Goal: Information Seeking & Learning: Learn about a topic

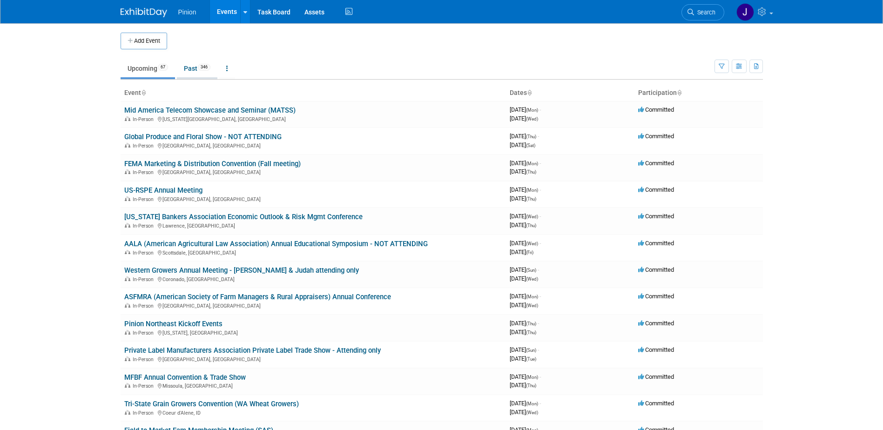
click at [191, 70] on link "Past 346" at bounding box center [197, 69] width 40 height 18
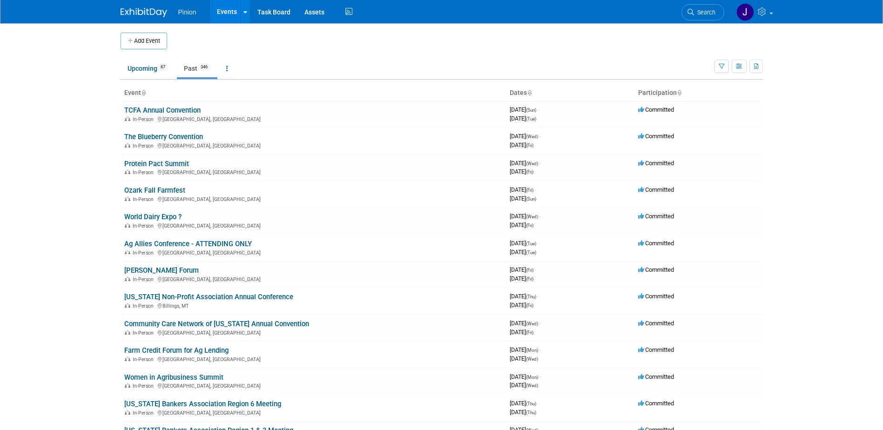
drag, startPoint x: 0, startPoint y: 0, endPoint x: 146, endPoint y: 93, distance: 173.0
click at [146, 93] on icon at bounding box center [143, 93] width 5 height 6
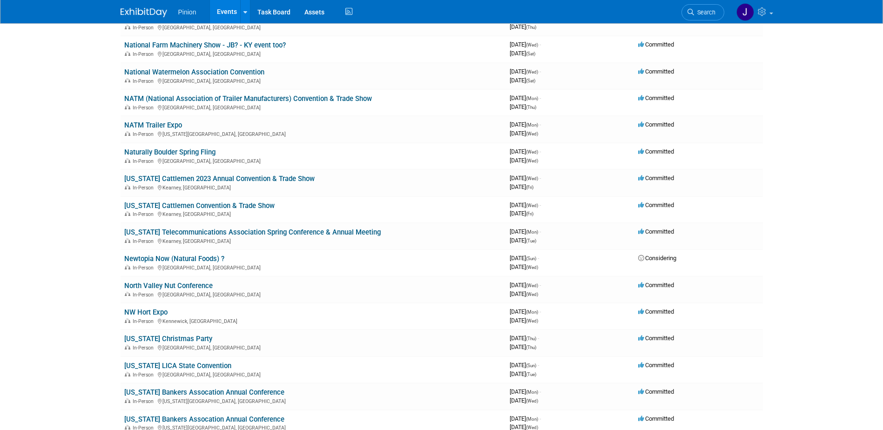
scroll to position [6699, 0]
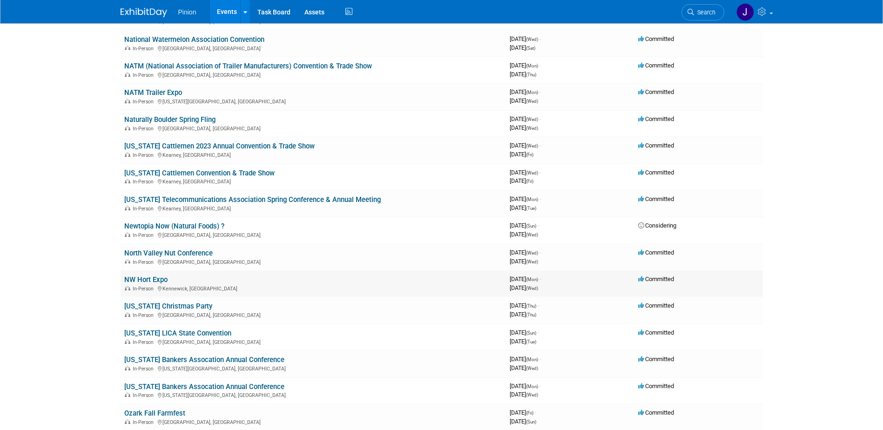
click at [159, 278] on link "NW Hort Expo" at bounding box center [145, 279] width 43 height 8
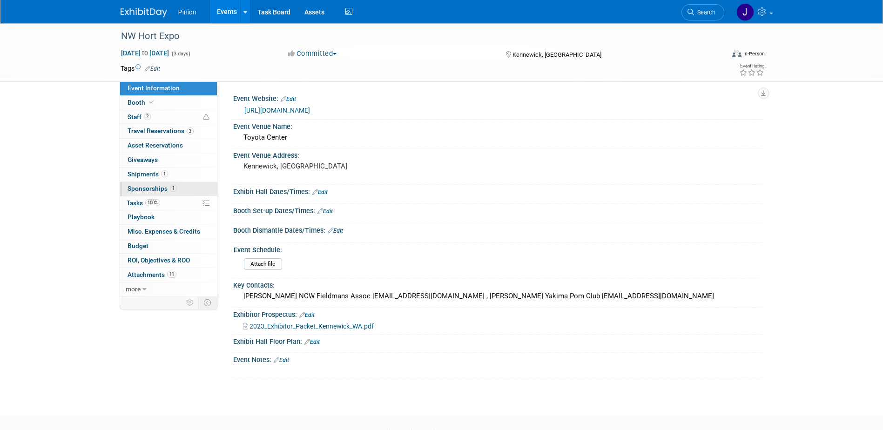
click at [161, 187] on span "Sponsorships 1" at bounding box center [151, 188] width 49 height 7
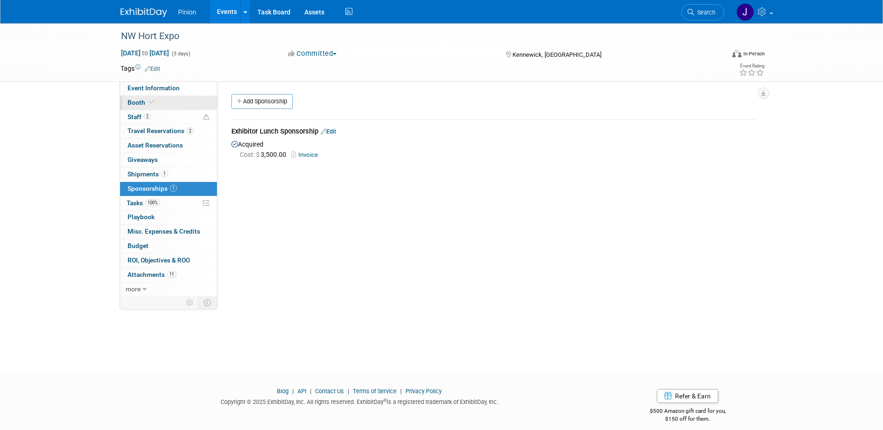
click at [152, 104] on icon at bounding box center [151, 102] width 5 height 5
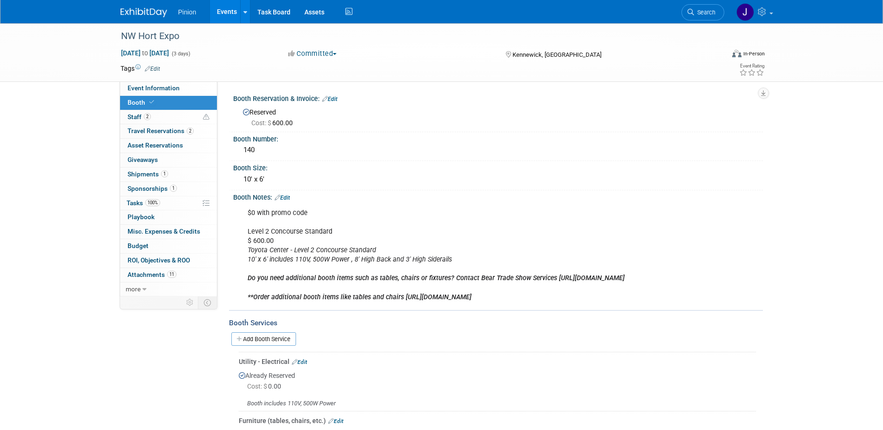
click at [147, 11] on img at bounding box center [143, 12] width 47 height 9
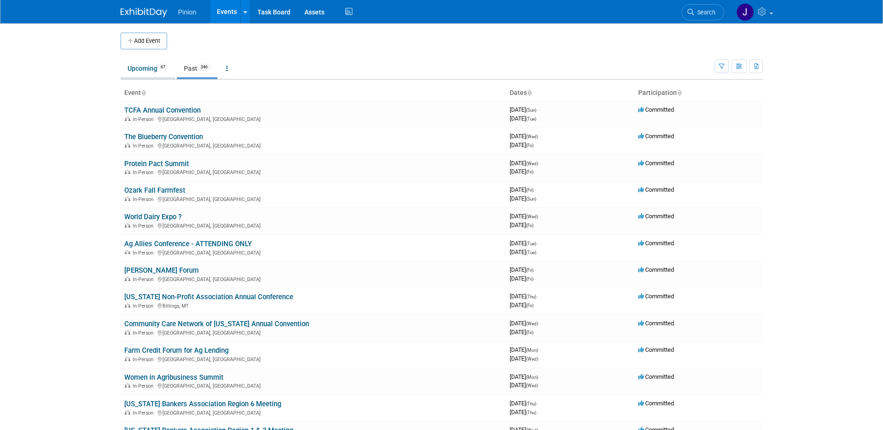
click at [152, 72] on link "Upcoming 67" at bounding box center [147, 69] width 54 height 18
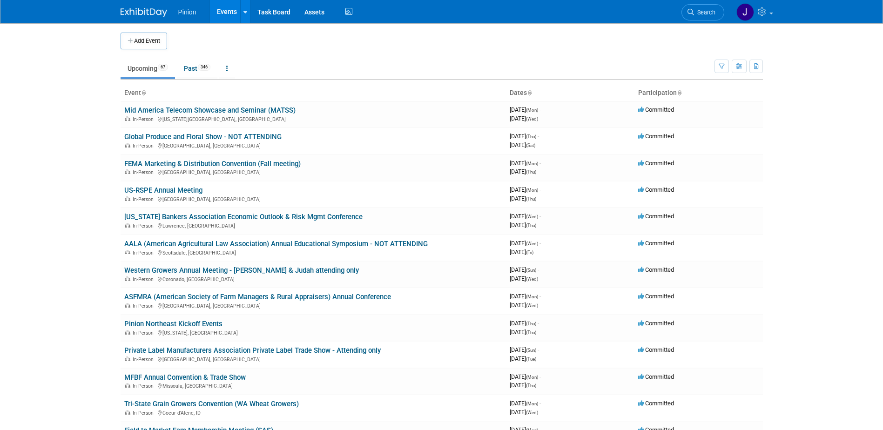
click at [145, 94] on icon at bounding box center [143, 93] width 5 height 6
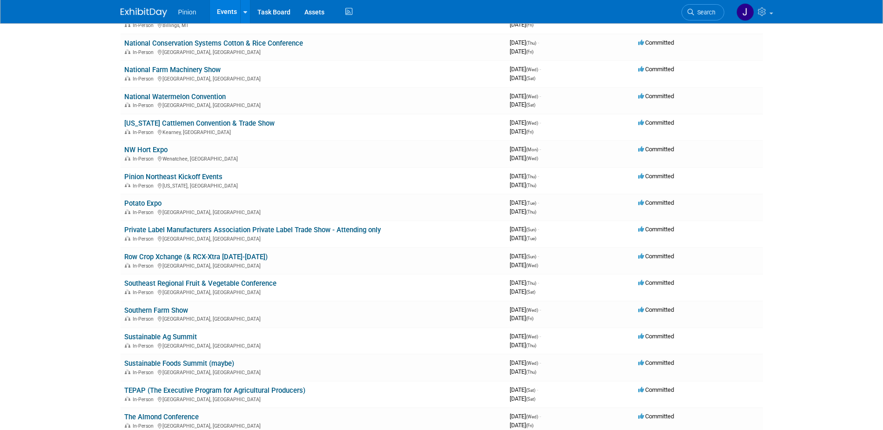
scroll to position [1139, 0]
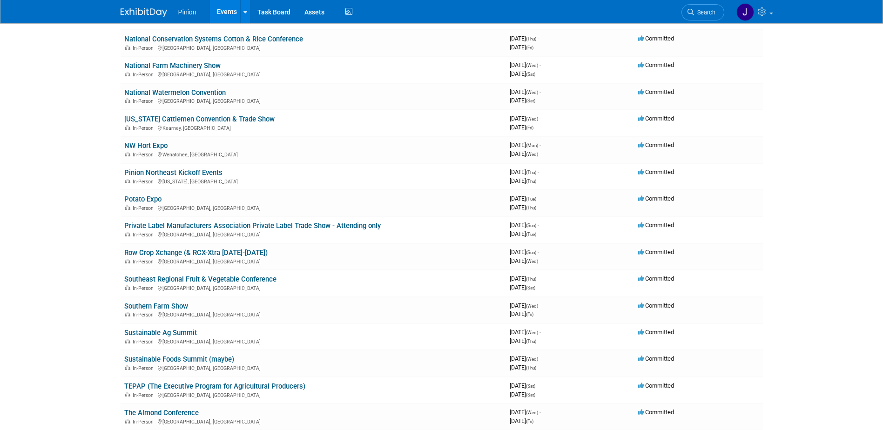
drag, startPoint x: 152, startPoint y: 143, endPoint x: 165, endPoint y: 138, distance: 14.2
click at [152, 143] on link "NW Hort Expo" at bounding box center [145, 145] width 43 height 8
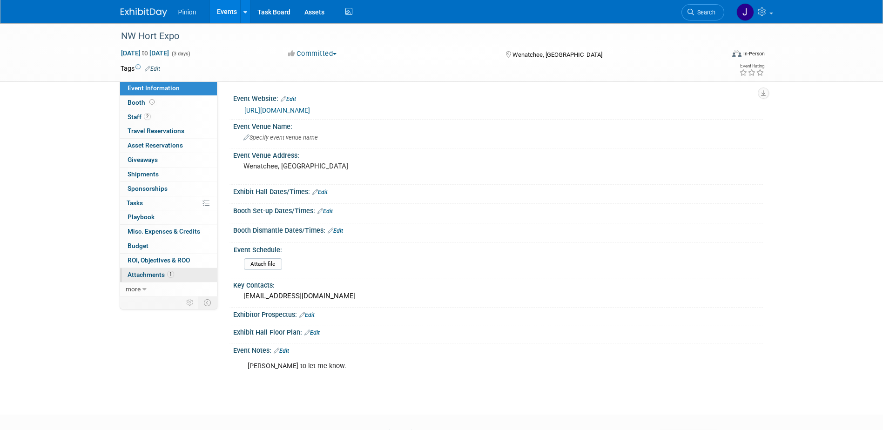
click at [161, 274] on span "Attachments 1" at bounding box center [150, 274] width 47 height 7
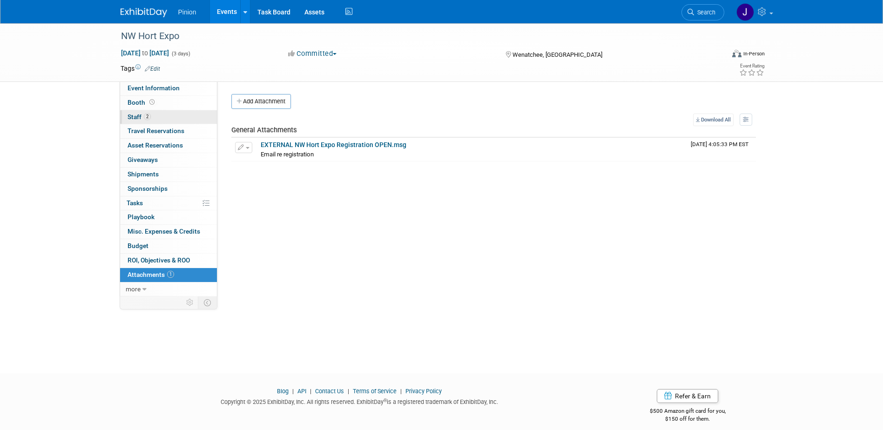
click at [150, 115] on span "2" at bounding box center [147, 116] width 7 height 7
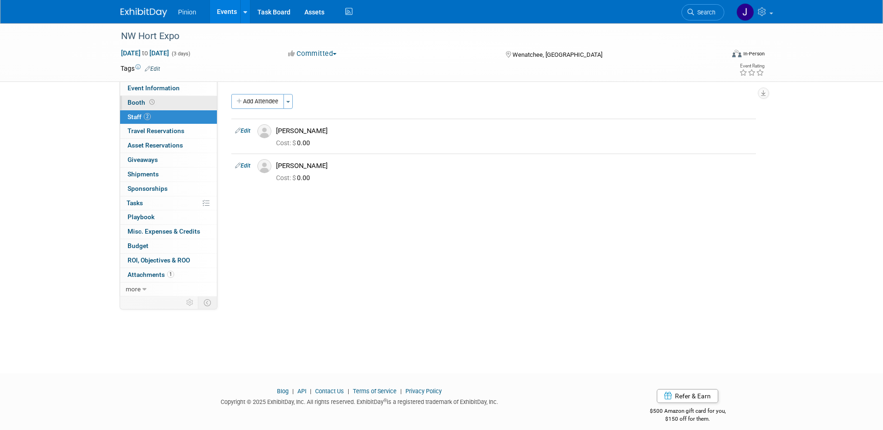
click at [149, 100] on icon at bounding box center [151, 102] width 5 height 5
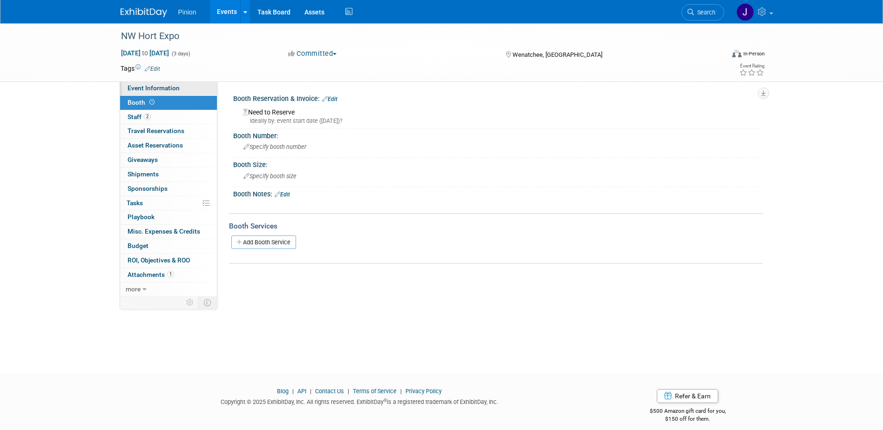
click at [152, 88] on span "Event Information" at bounding box center [153, 87] width 52 height 7
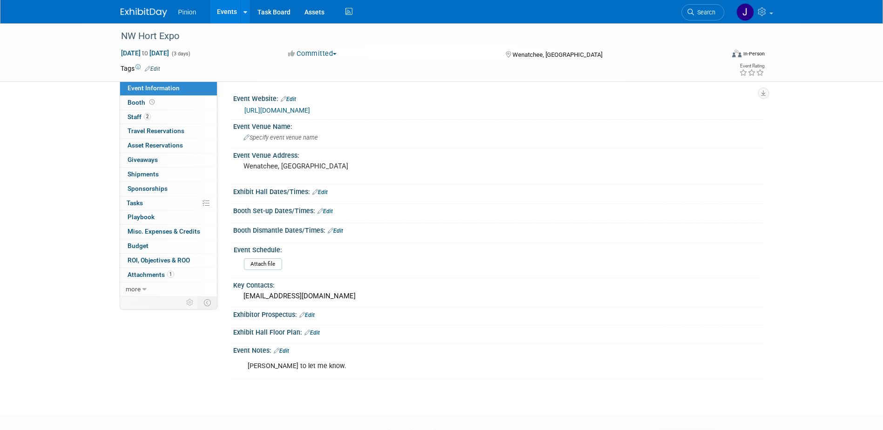
click at [138, 12] on img at bounding box center [143, 12] width 47 height 9
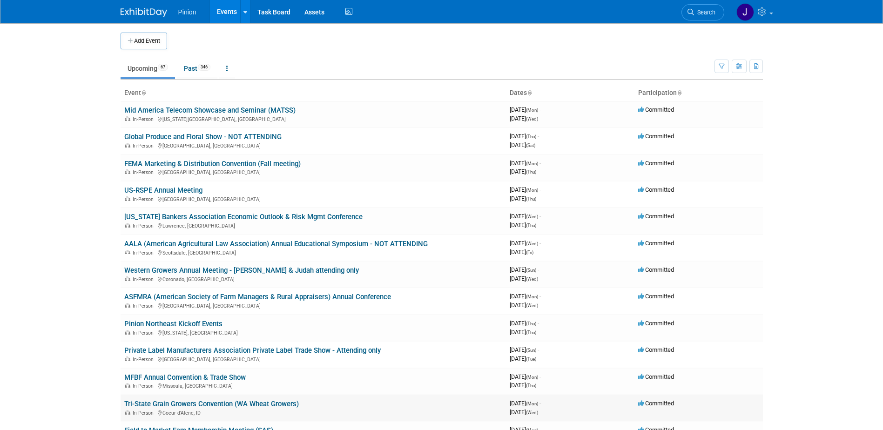
click at [259, 403] on link "Tri-State Grain Growers Convention (WA Wheat Growers)" at bounding box center [211, 404] width 174 height 8
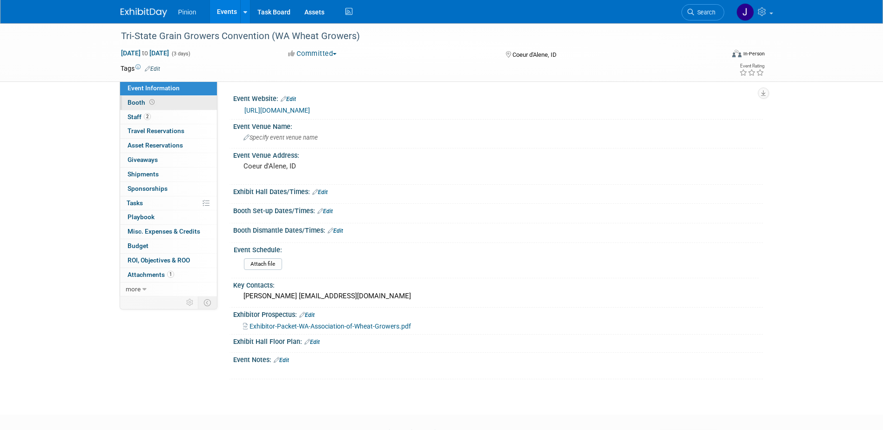
click at [151, 102] on icon at bounding box center [151, 102] width 5 height 5
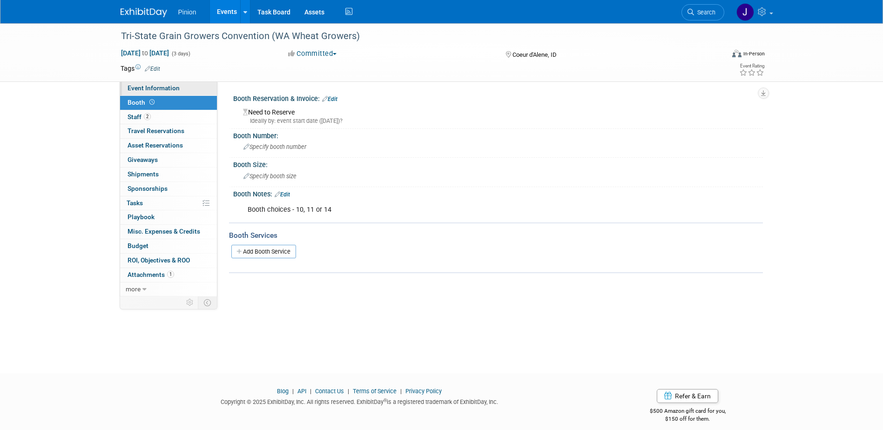
click at [164, 90] on span "Event Information" at bounding box center [153, 87] width 52 height 7
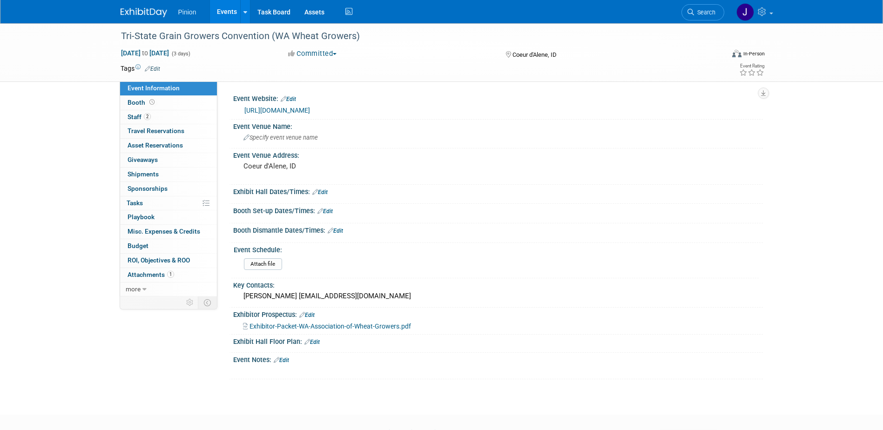
click at [261, 326] on span "Exhibitor-Packet-WA-Association-of-Wheat-Growers.pdf" at bounding box center [329, 325] width 161 height 7
click at [179, 107] on link "Booth" at bounding box center [168, 103] width 97 height 14
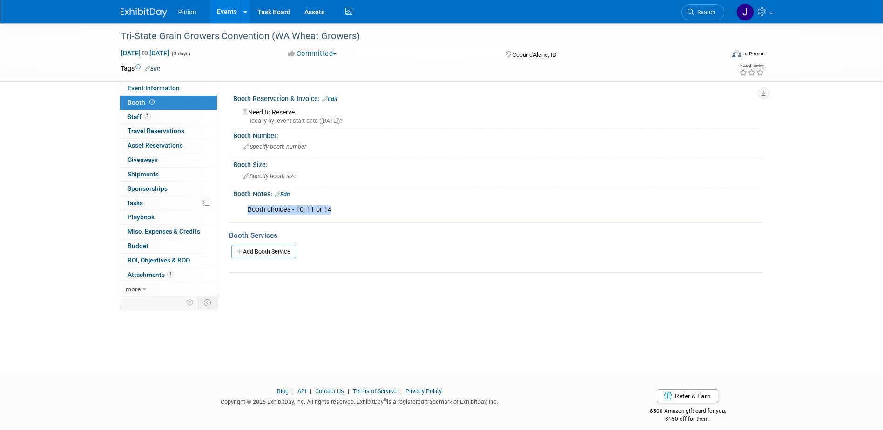
drag, startPoint x: 338, startPoint y: 210, endPoint x: 248, endPoint y: 209, distance: 89.3
click at [248, 209] on div "Booth choices - 10, 11 or 14" at bounding box center [450, 210] width 419 height 19
drag, startPoint x: 248, startPoint y: 209, endPoint x: 261, endPoint y: 213, distance: 13.7
copy div "Booth choices - 10, 11 or 14"
click at [136, 119] on span "Staff 2" at bounding box center [138, 116] width 23 height 7
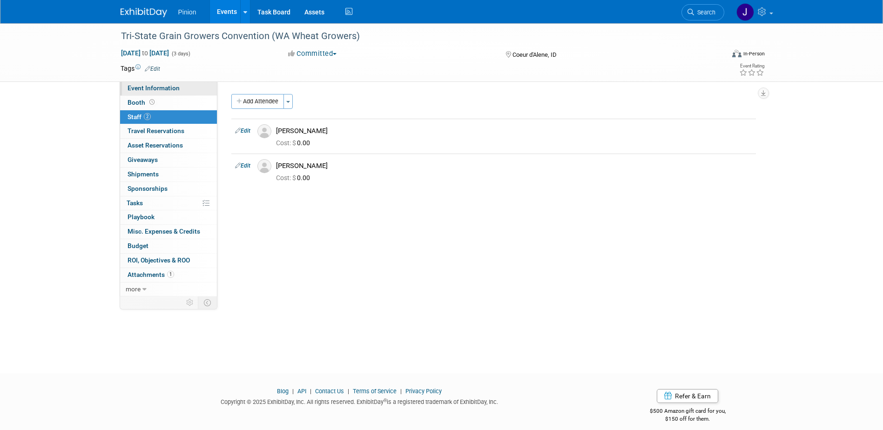
click at [153, 88] on span "Event Information" at bounding box center [153, 87] width 52 height 7
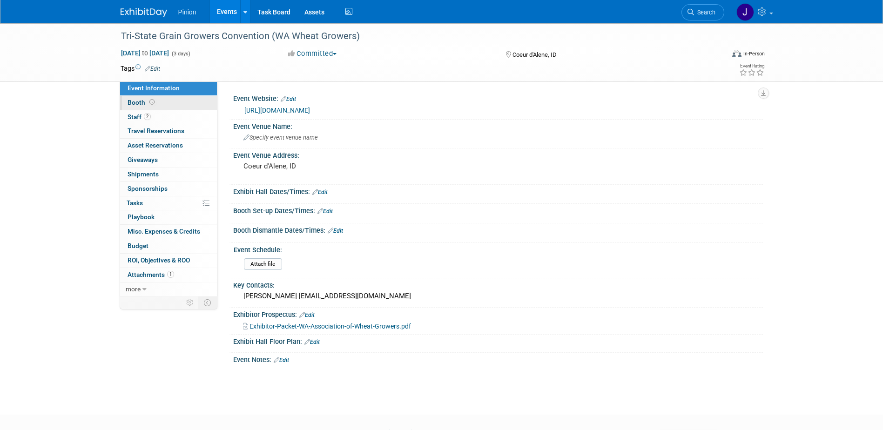
click at [139, 105] on span "Booth" at bounding box center [141, 102] width 29 height 7
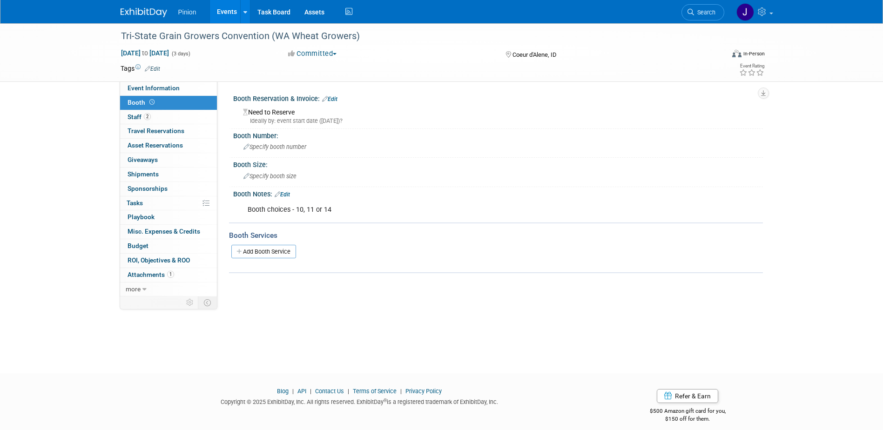
click at [153, 13] on img at bounding box center [143, 12] width 47 height 9
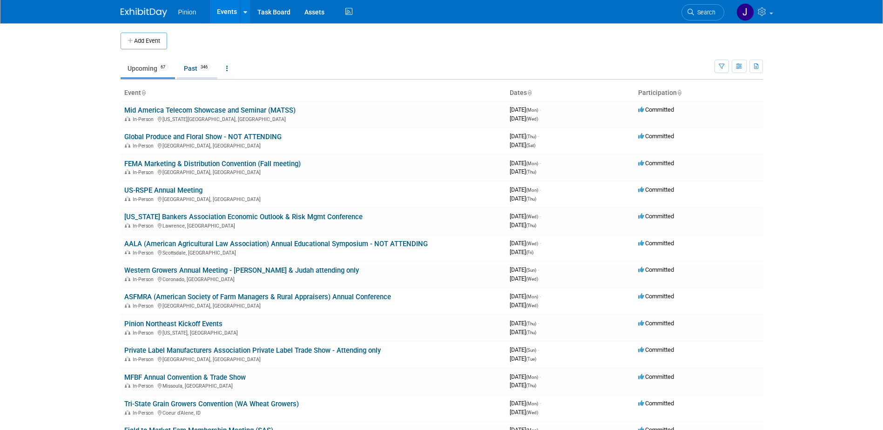
click at [198, 68] on link "Past 346" at bounding box center [197, 69] width 40 height 18
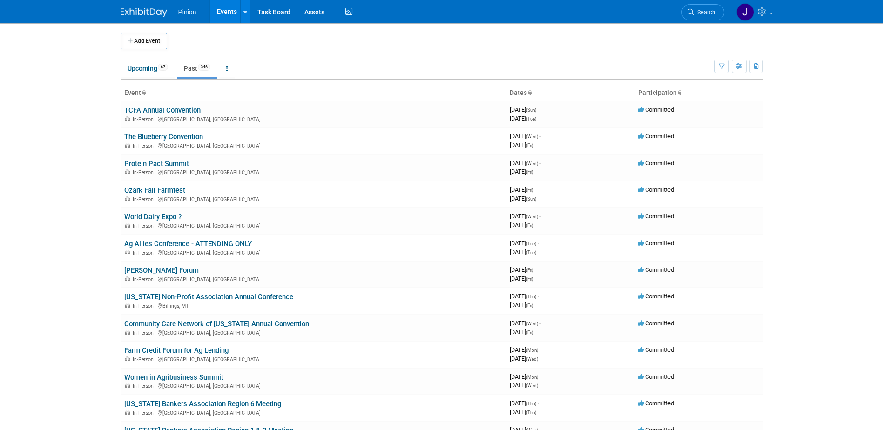
click at [144, 93] on icon at bounding box center [143, 93] width 5 height 6
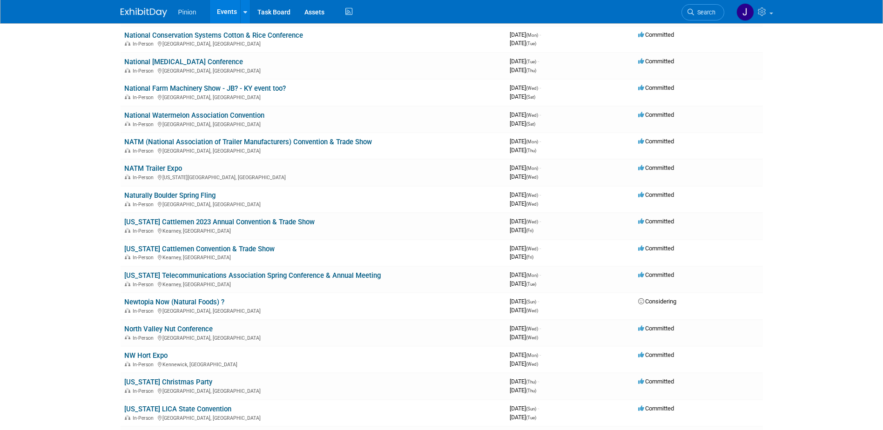
scroll to position [6656, 0]
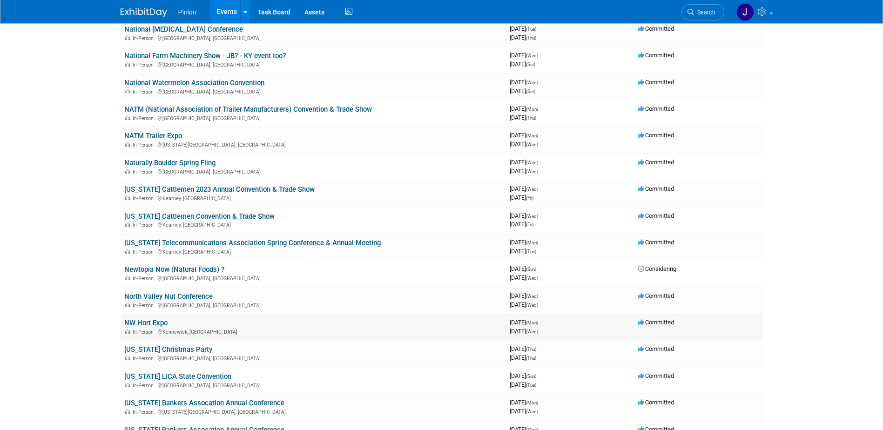
click at [157, 322] on link "NW Hort Expo" at bounding box center [145, 323] width 43 height 8
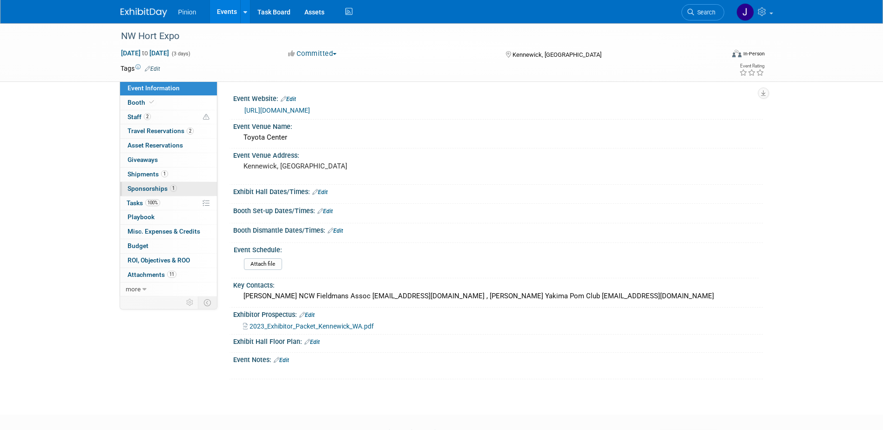
click at [157, 187] on span "Sponsorships 1" at bounding box center [151, 188] width 49 height 7
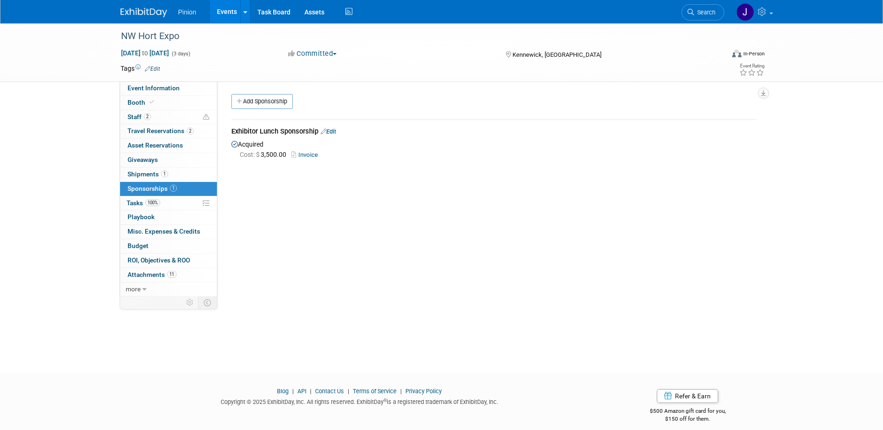
click at [308, 154] on link "Invoice" at bounding box center [306, 154] width 30 height 7
click at [317, 130] on div "Exhibitor Lunch Sponsorship Edit" at bounding box center [493, 133] width 524 height 12
click at [147, 101] on span at bounding box center [151, 102] width 8 height 7
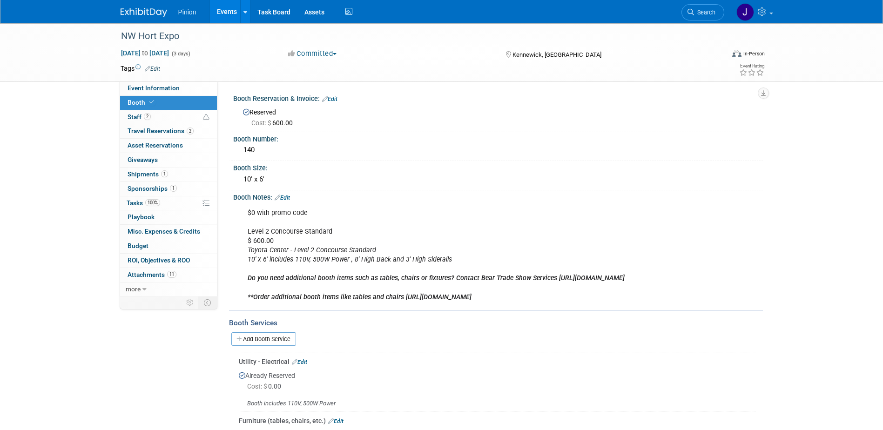
click at [165, 186] on span "Sponsorships 1" at bounding box center [151, 188] width 49 height 7
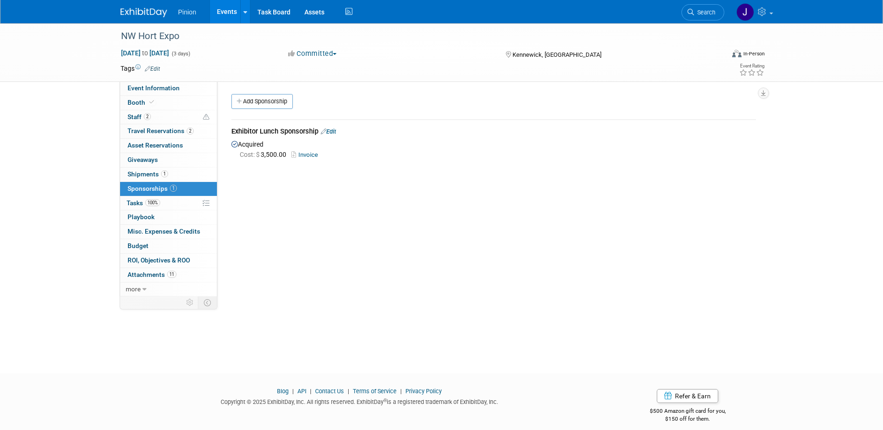
drag, startPoint x: 316, startPoint y: 132, endPoint x: 233, endPoint y: 131, distance: 83.7
click at [233, 131] on div "Exhibitor Lunch Sponsorship Edit" at bounding box center [493, 133] width 524 height 12
drag, startPoint x: 233, startPoint y: 131, endPoint x: 240, endPoint y: 132, distance: 7.0
click at [161, 274] on span "Attachments 11" at bounding box center [151, 274] width 49 height 7
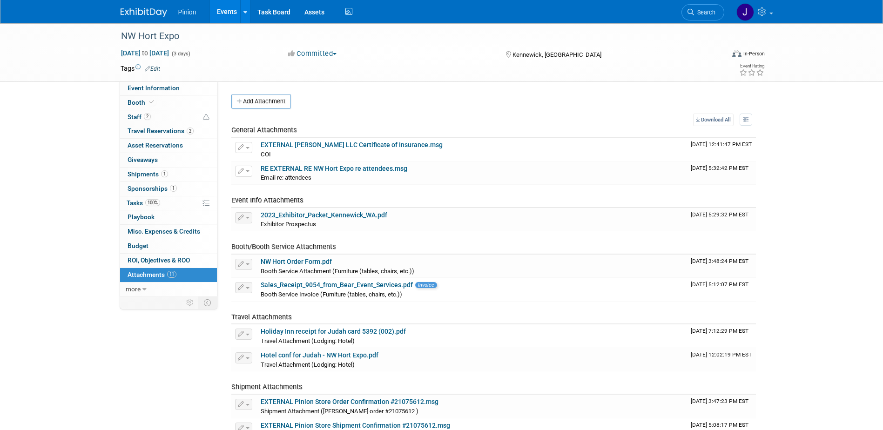
click at [144, 10] on img at bounding box center [143, 12] width 47 height 9
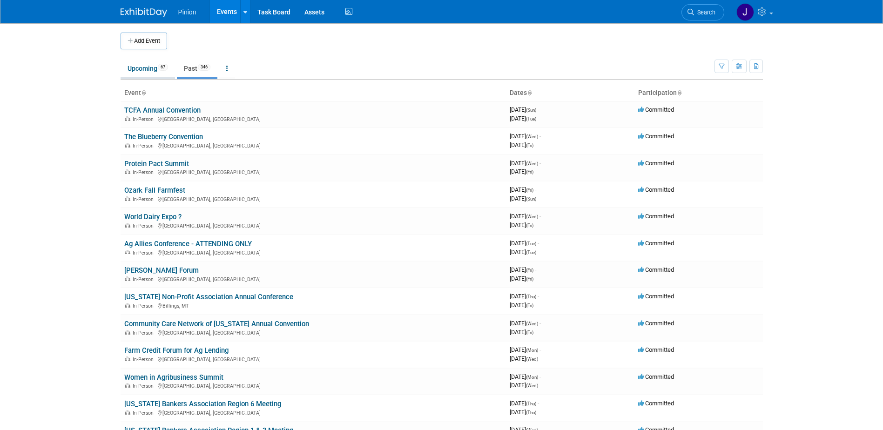
click at [154, 71] on link "Upcoming 67" at bounding box center [147, 69] width 54 height 18
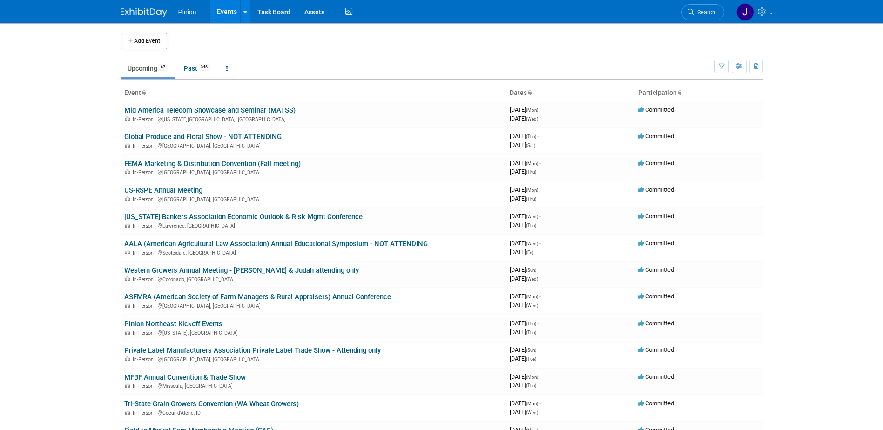
click at [143, 90] on link at bounding box center [143, 92] width 5 height 7
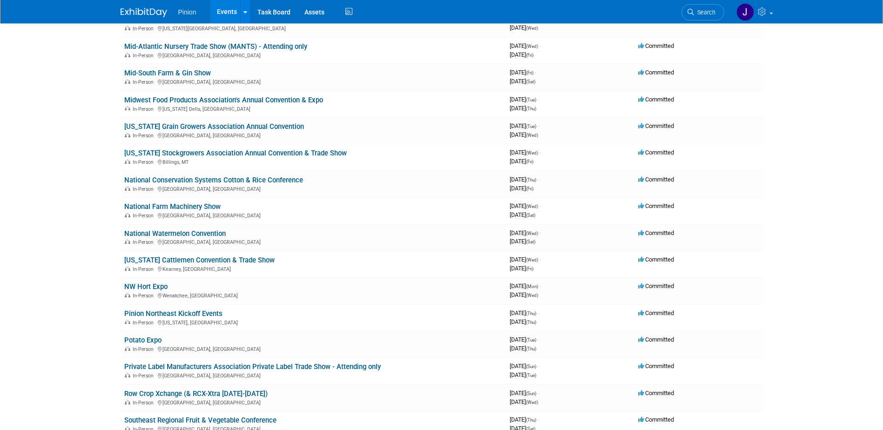
scroll to position [1069, 0]
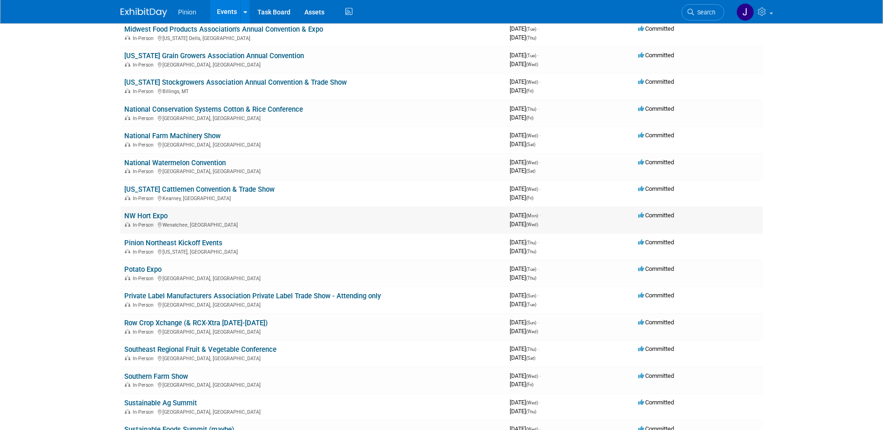
click at [145, 214] on link "NW Hort Expo" at bounding box center [145, 216] width 43 height 8
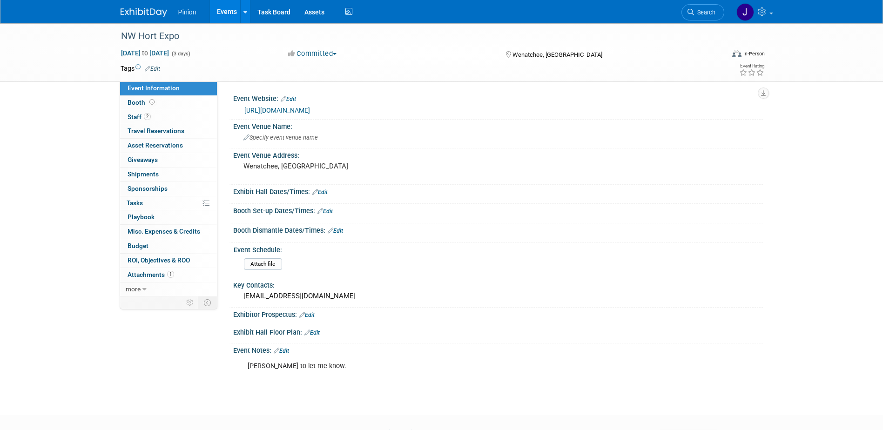
click at [268, 107] on link "[URL][DOMAIN_NAME]" at bounding box center [277, 110] width 66 height 7
